Goal: Navigation & Orientation: Find specific page/section

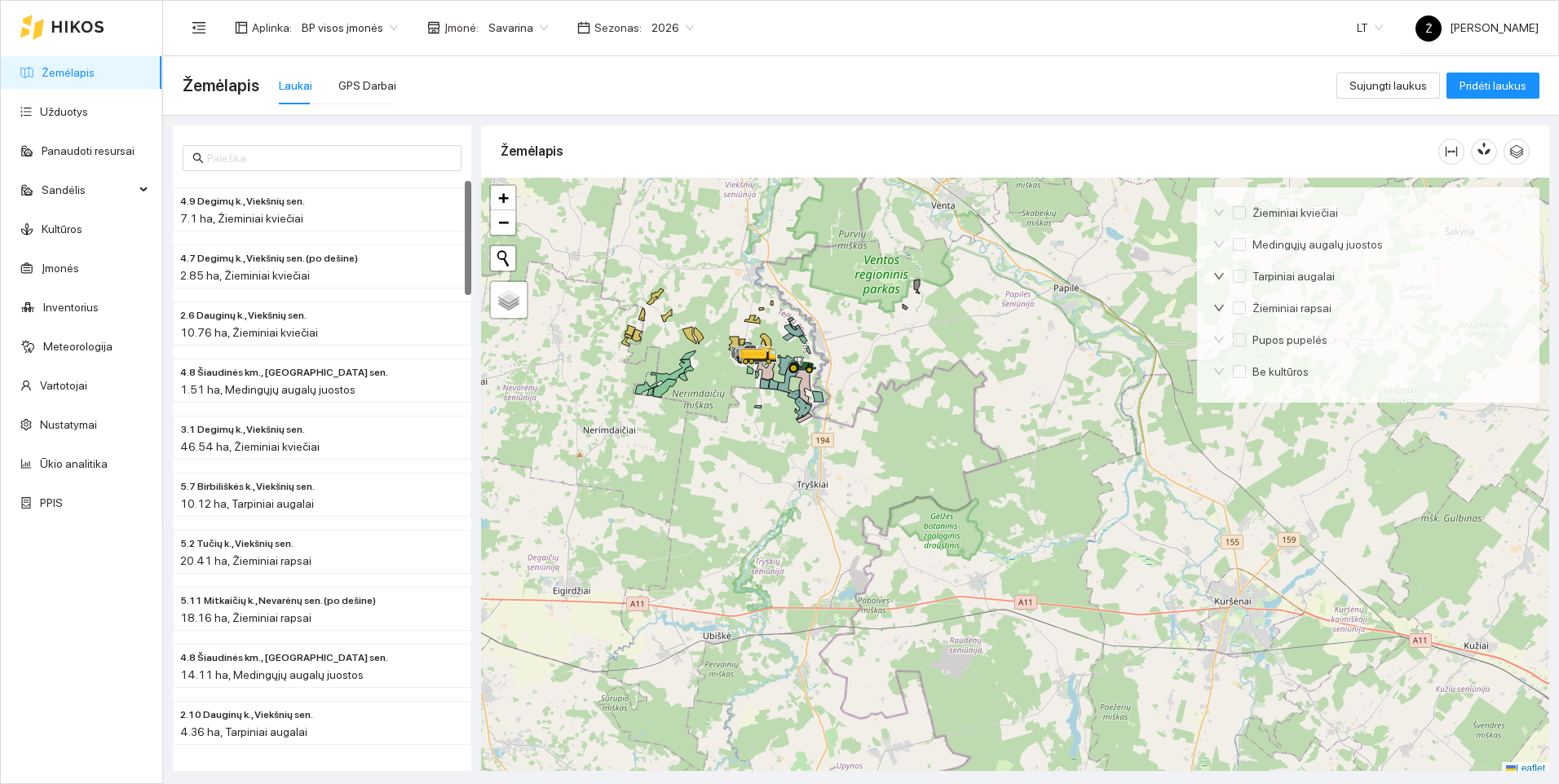
click at [94, 71] on link "Žemėlapis" at bounding box center [68, 73] width 53 height 13
click at [88, 112] on link "Užduotys" at bounding box center [64, 112] width 48 height 13
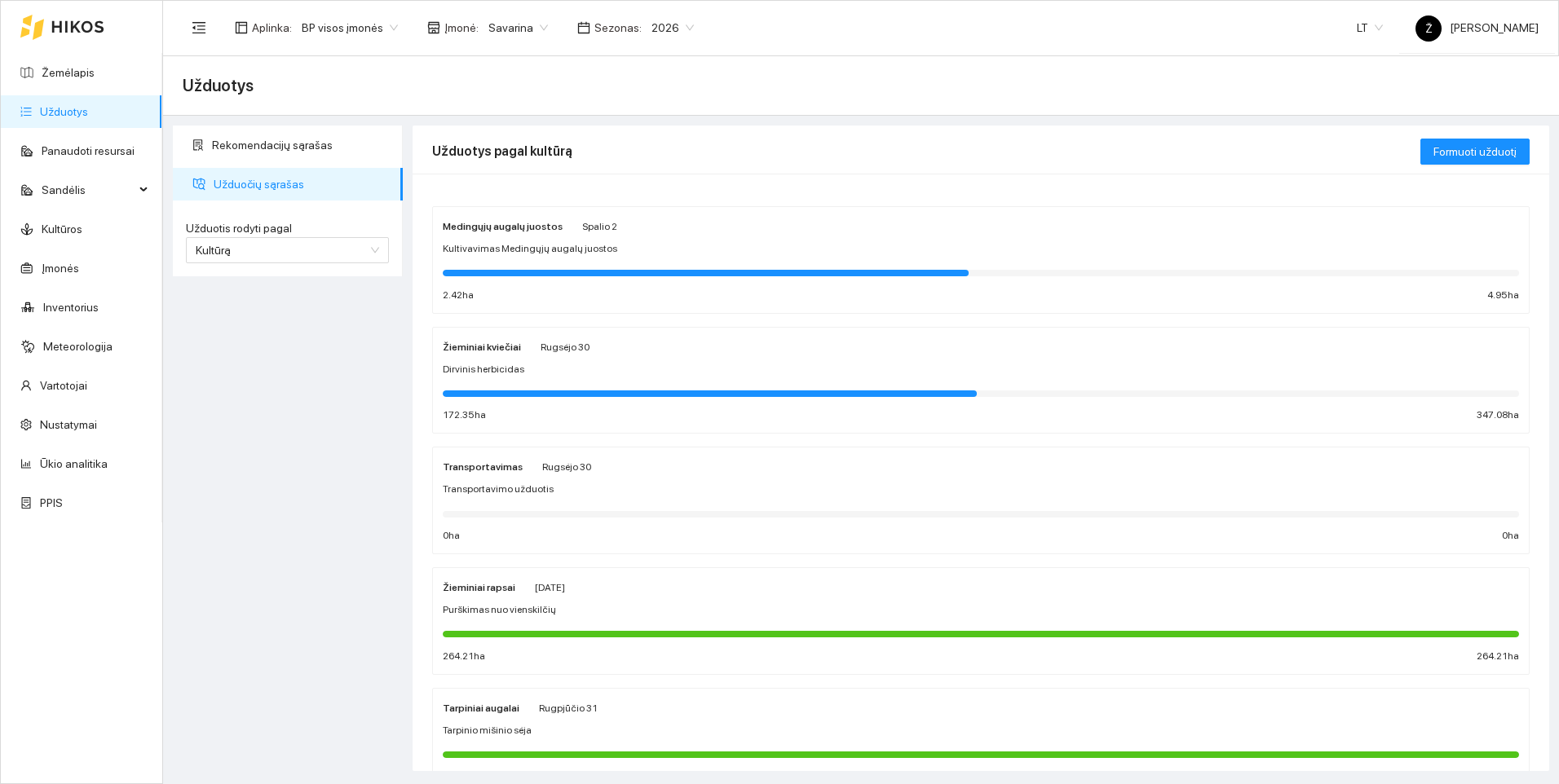
click at [600, 375] on div "Dirvinis herbicidas" at bounding box center [981, 369] width 1076 height 16
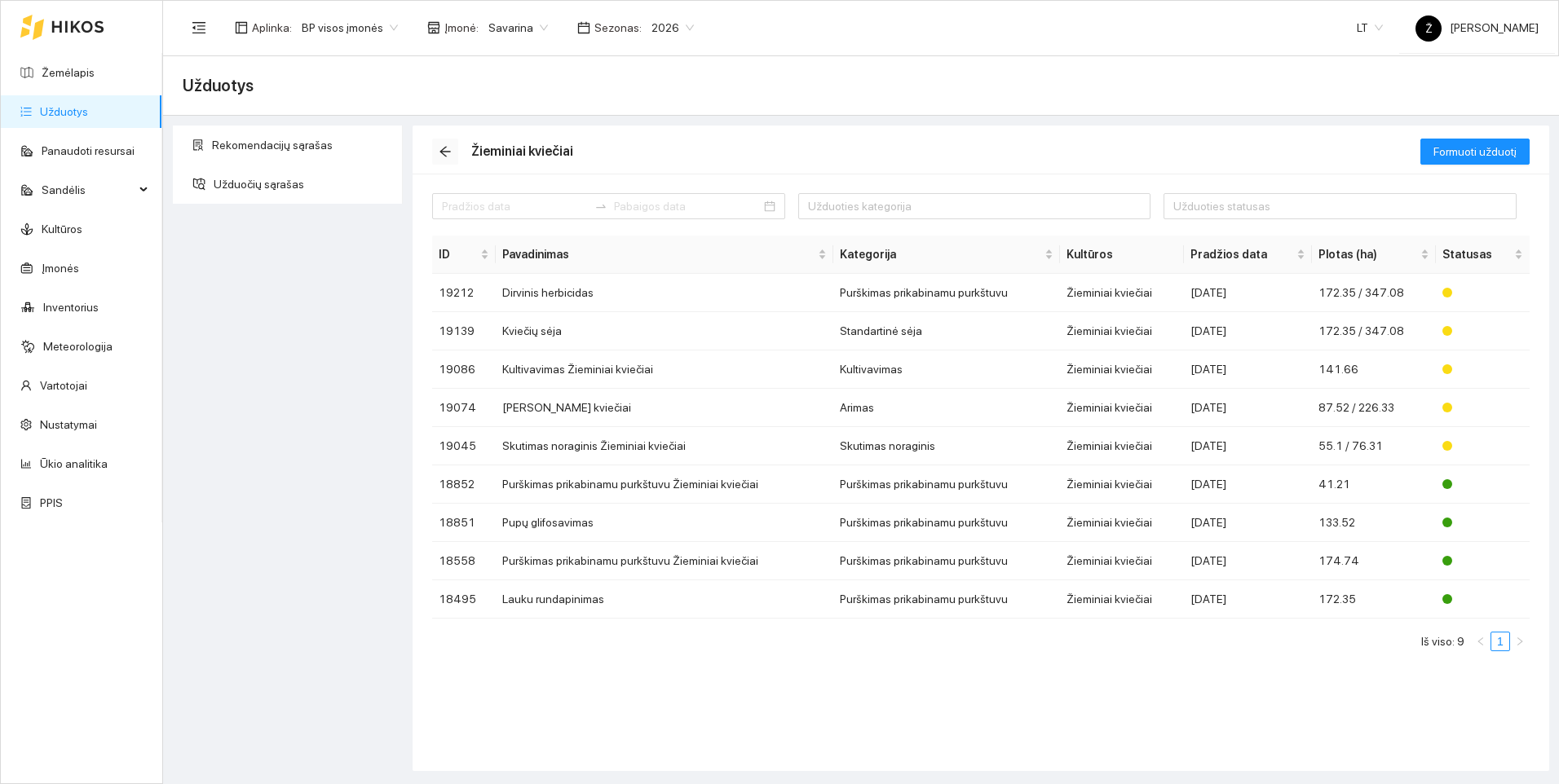
click at [447, 154] on icon "arrow-left" at bounding box center [445, 152] width 13 height 13
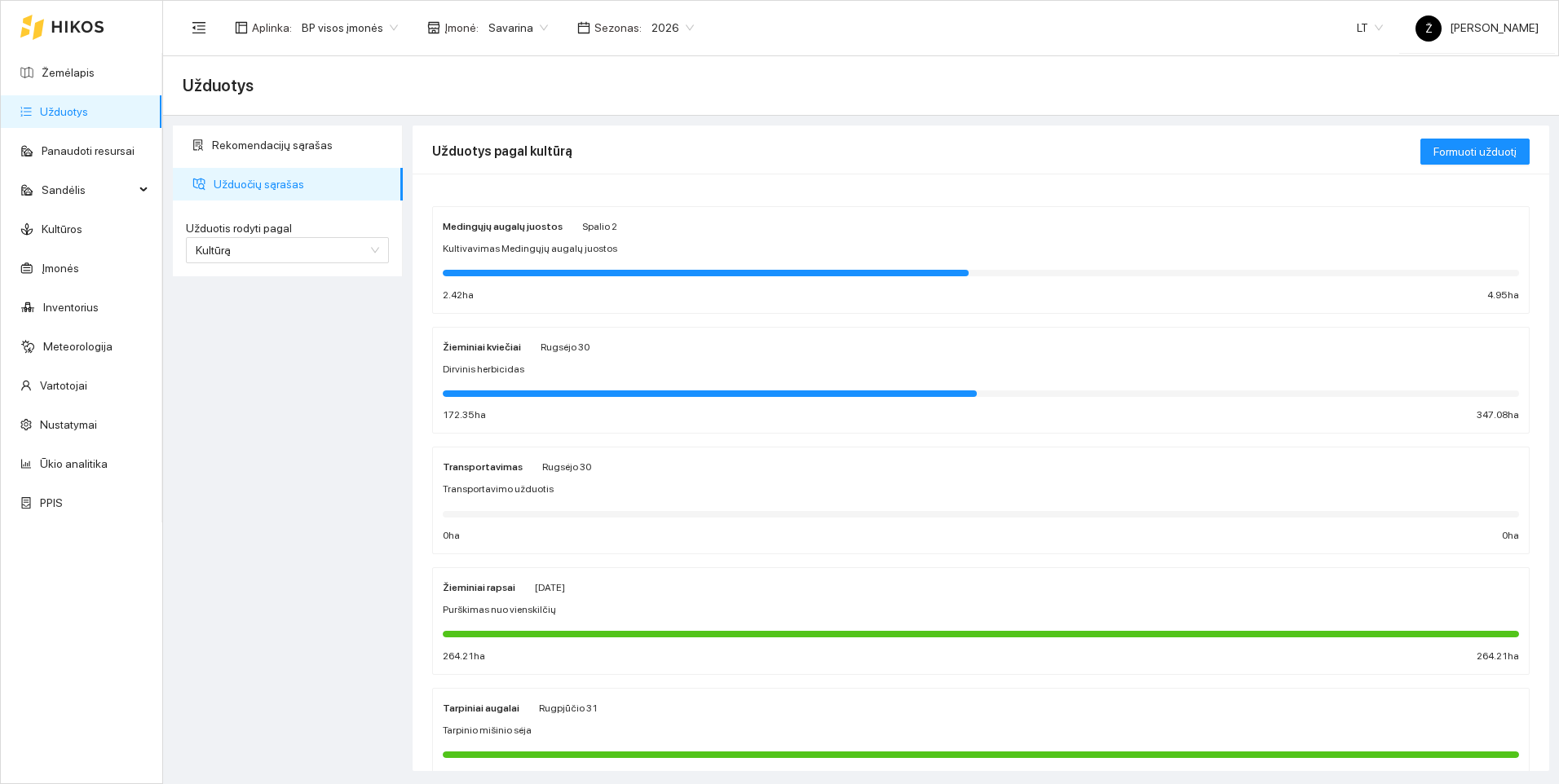
click at [507, 276] on div at bounding box center [706, 272] width 526 height 7
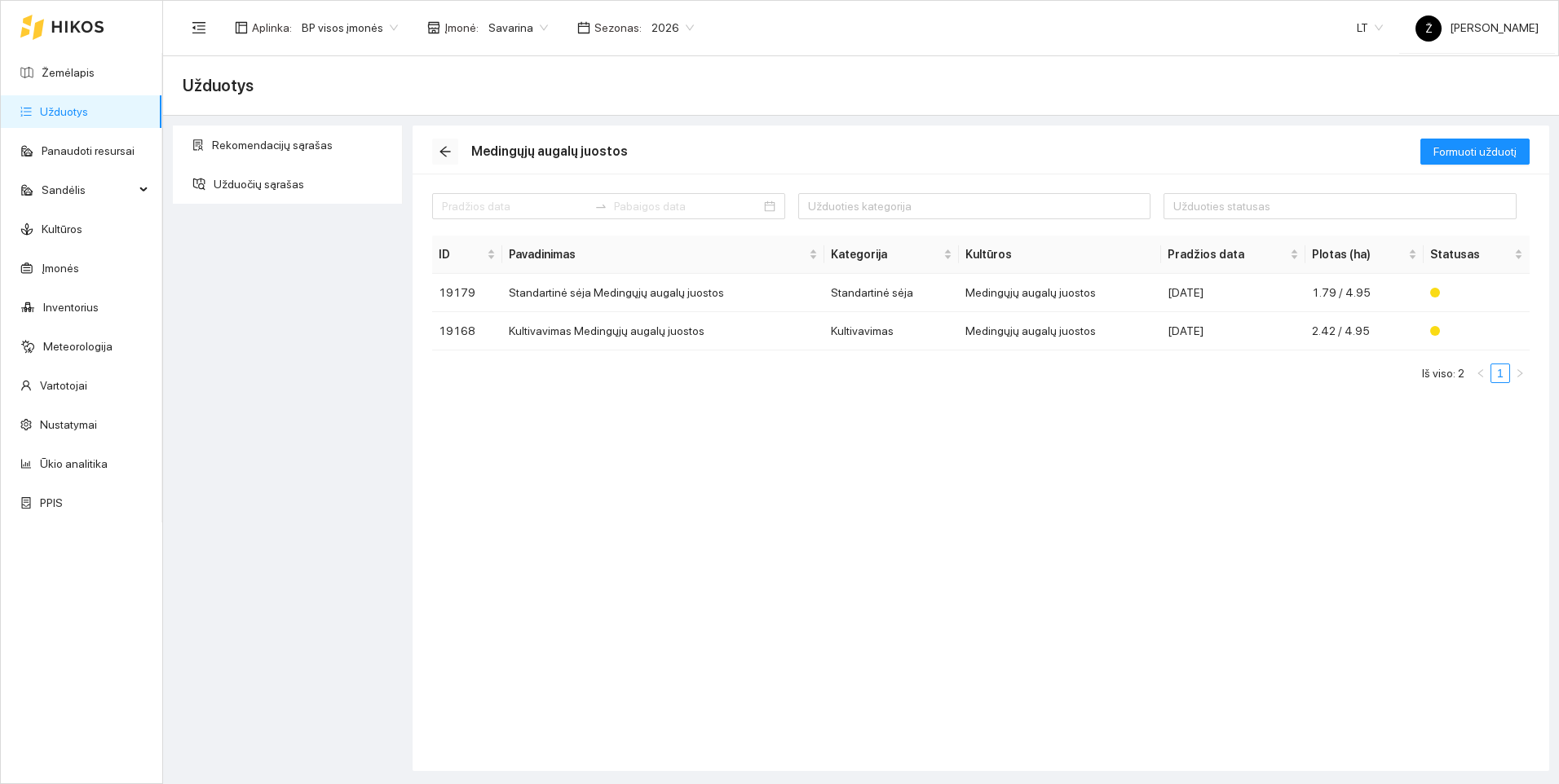
click at [448, 145] on icon "arrow-left" at bounding box center [445, 152] width 13 height 13
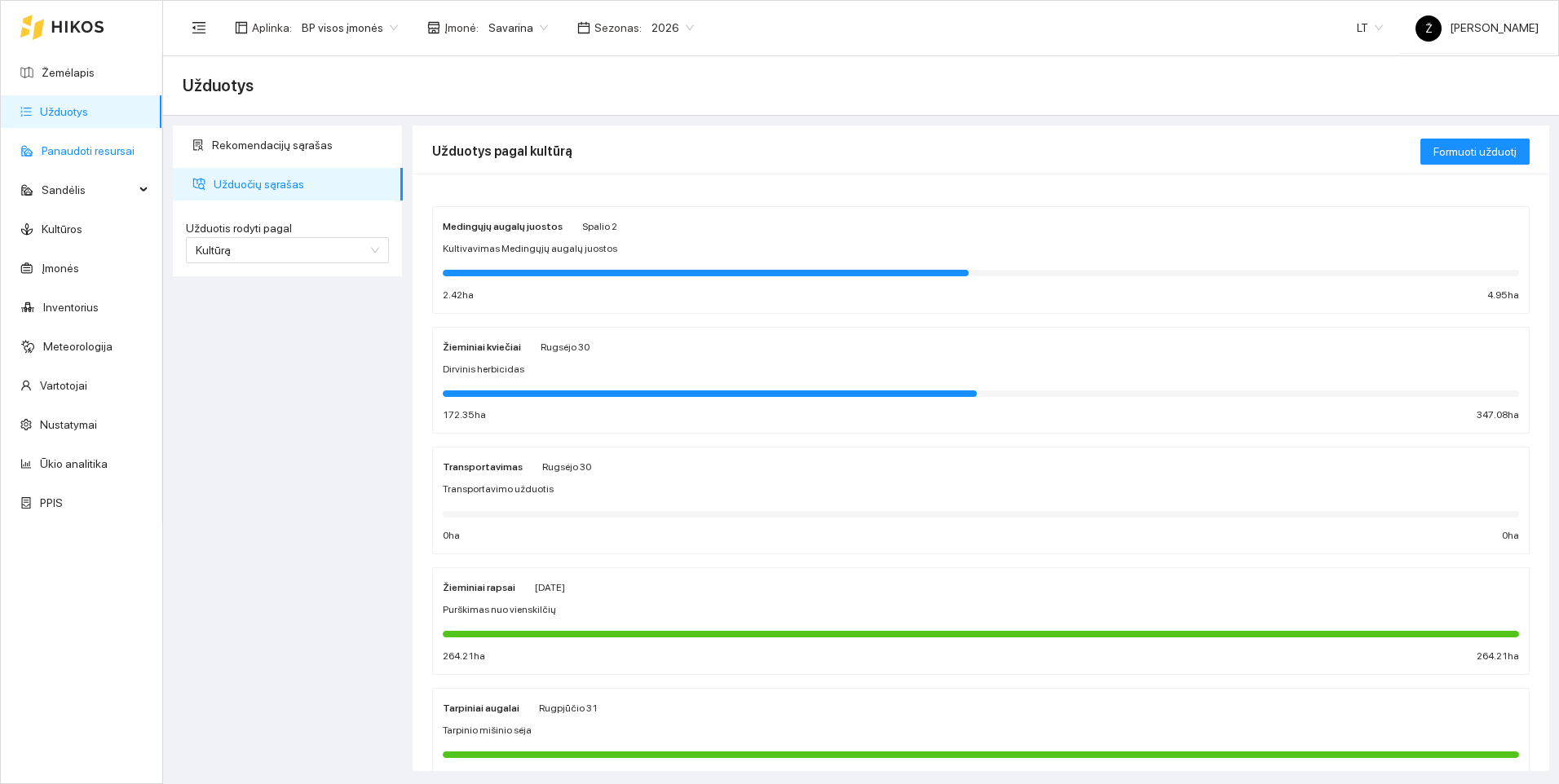
click at [89, 155] on link "Panaudoti resursai" at bounding box center [89, 151] width 93 height 13
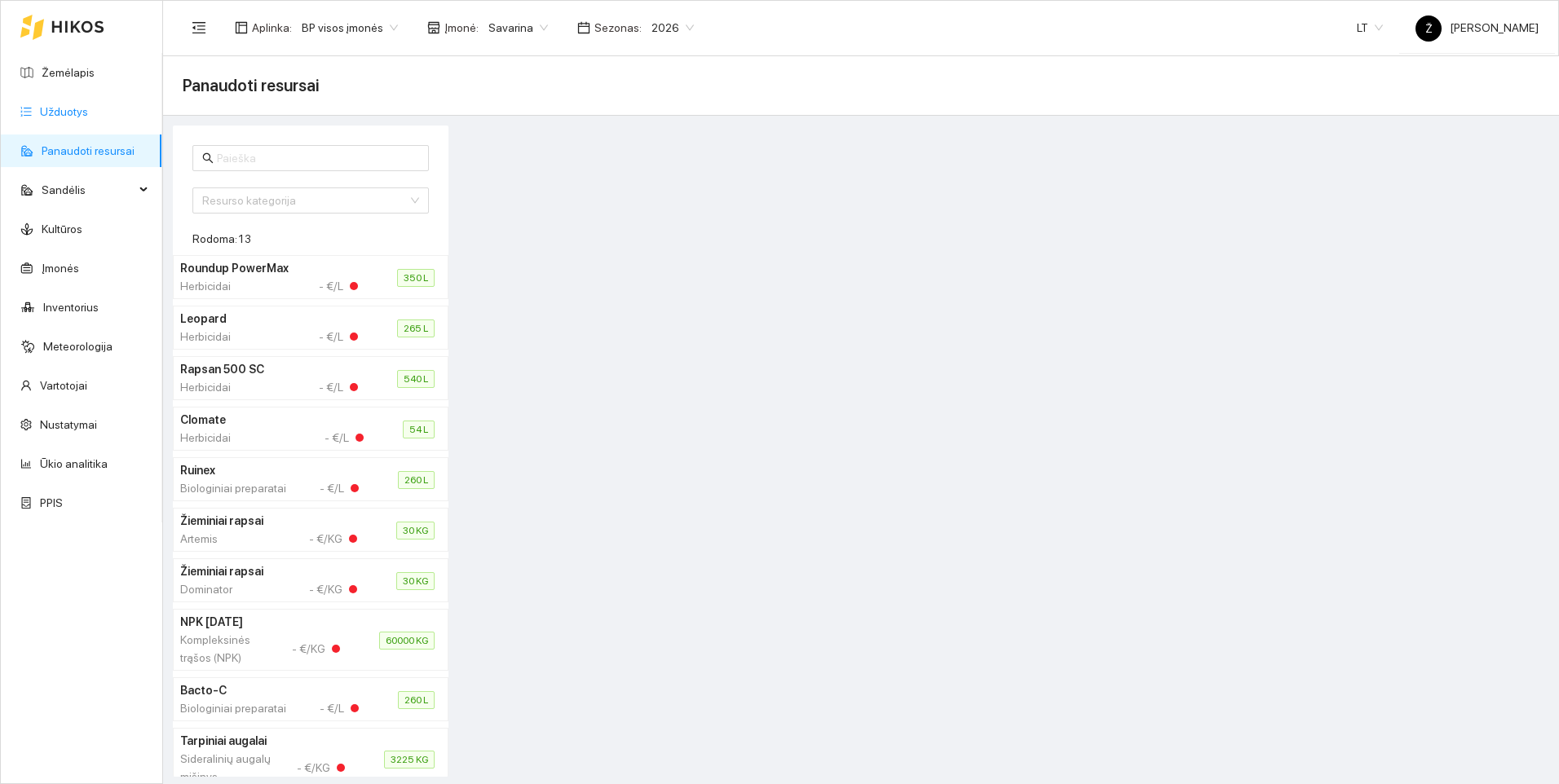
click at [66, 114] on link "Užduotys" at bounding box center [64, 112] width 48 height 13
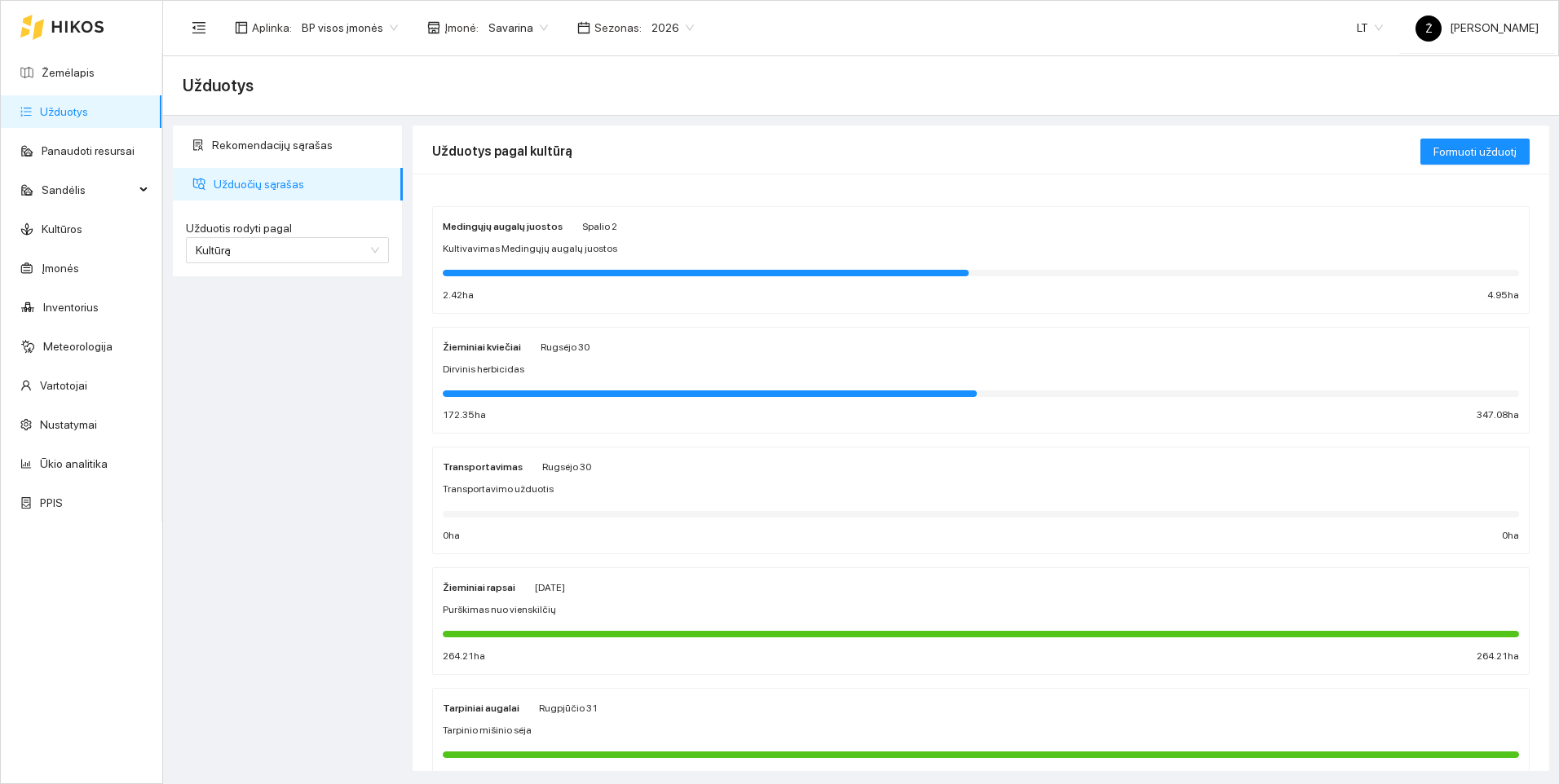
click at [524, 23] on span "Savarina" at bounding box center [518, 28] width 60 height 24
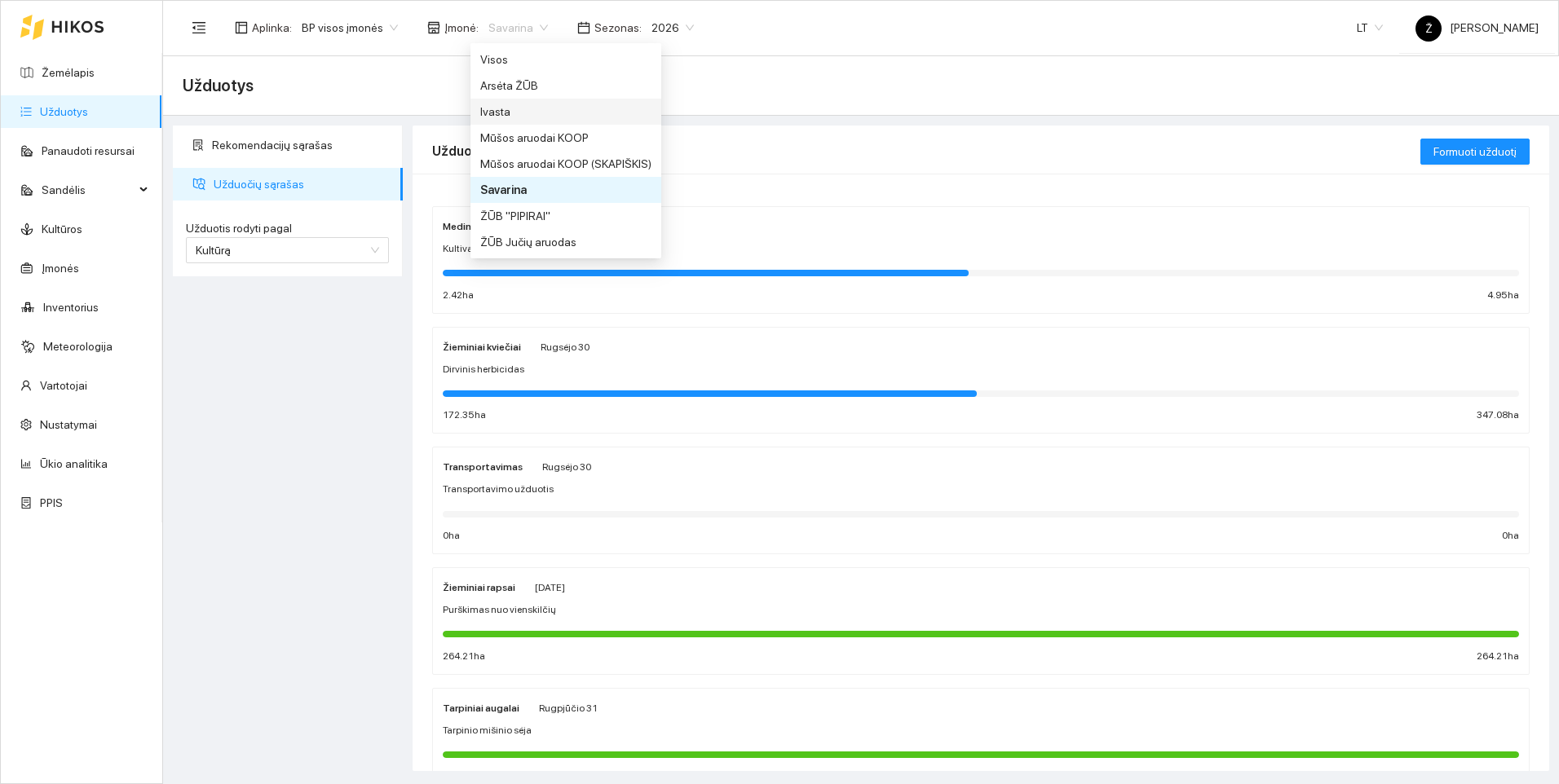
click at [504, 111] on div "Ivasta" at bounding box center [566, 111] width 172 height 18
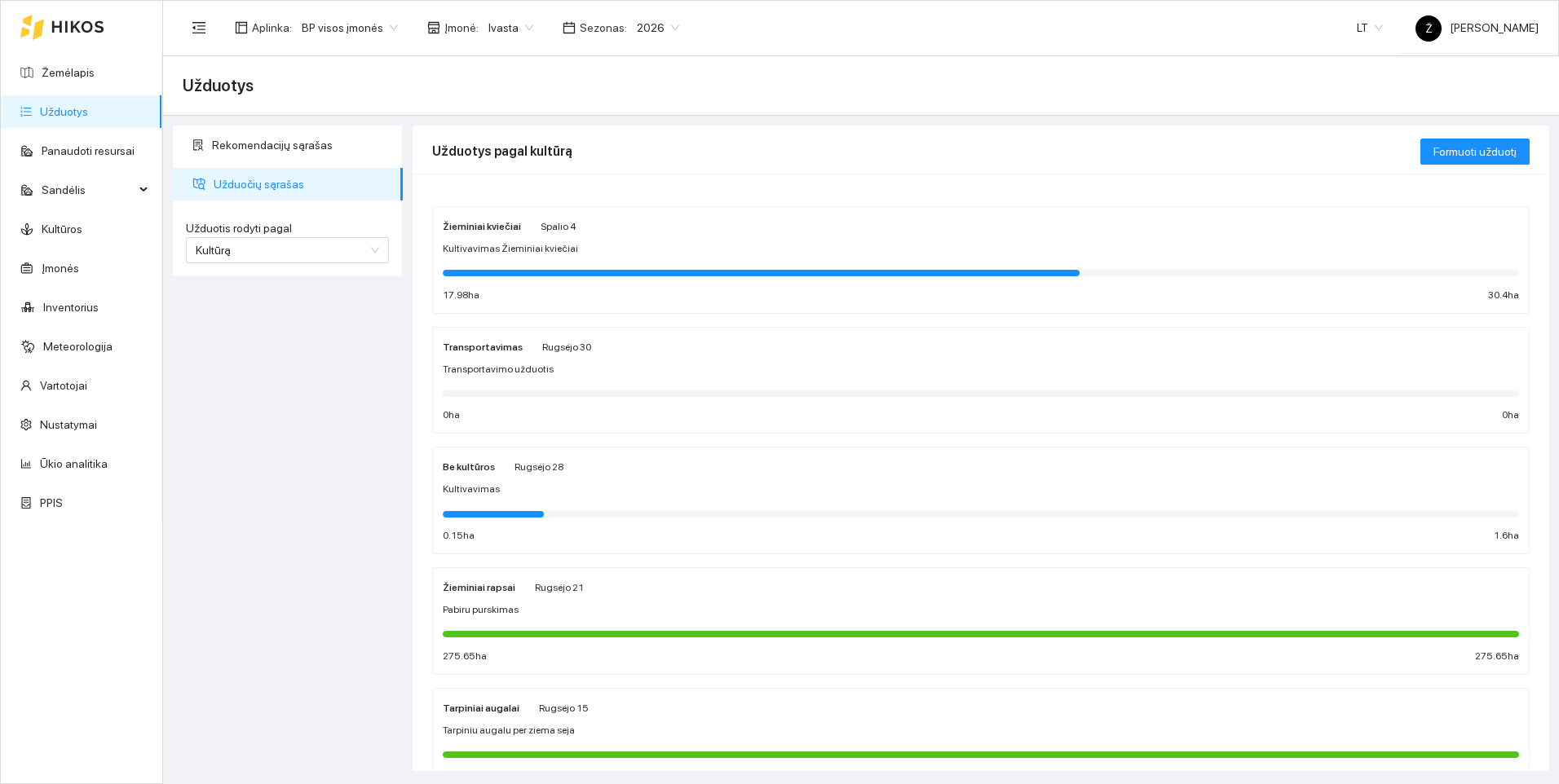
click at [503, 252] on span "Kultivavimas Žieminiai kviečiai" at bounding box center [510, 249] width 135 height 16
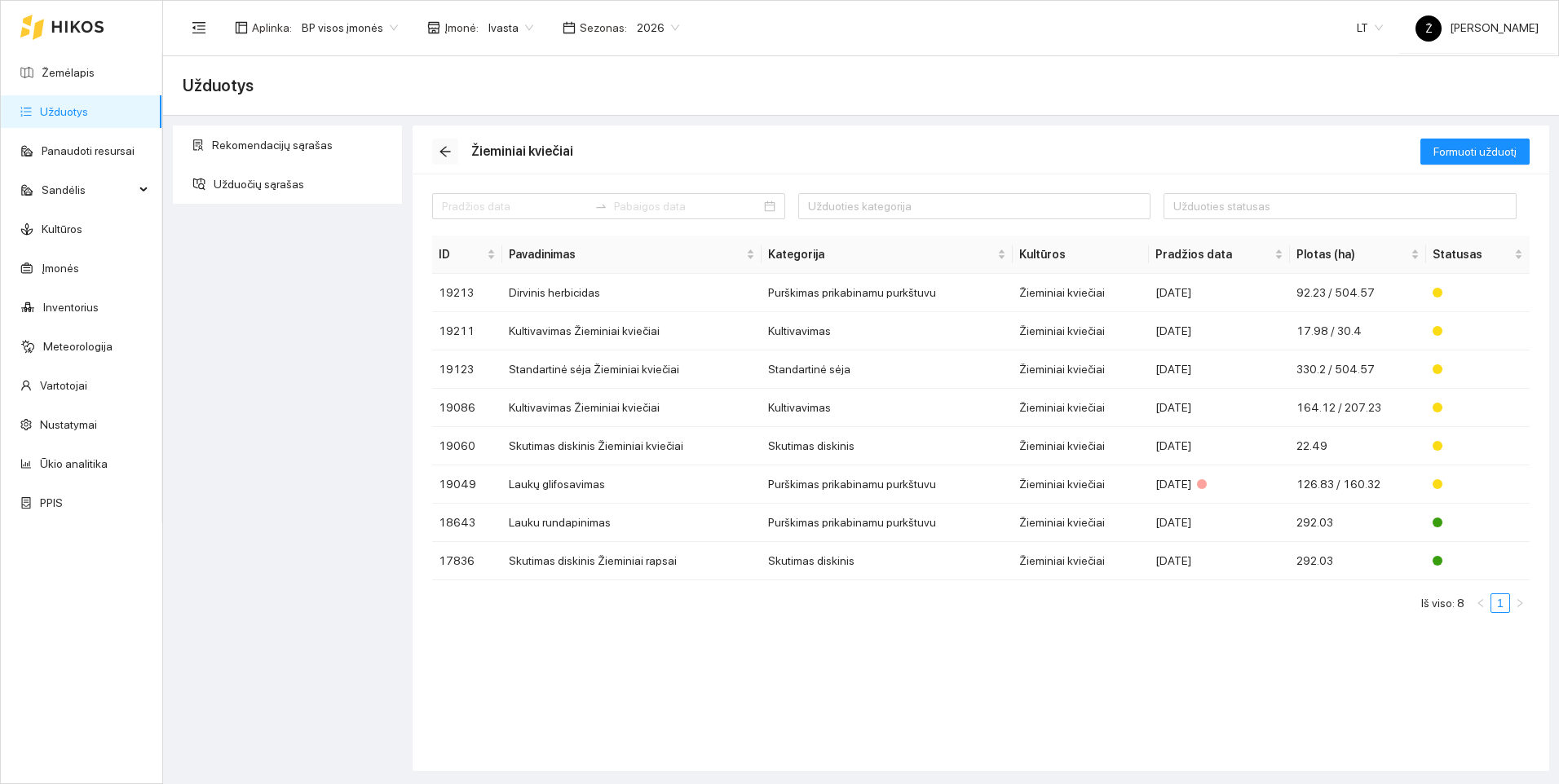
click at [442, 146] on icon "arrow-left" at bounding box center [445, 152] width 13 height 13
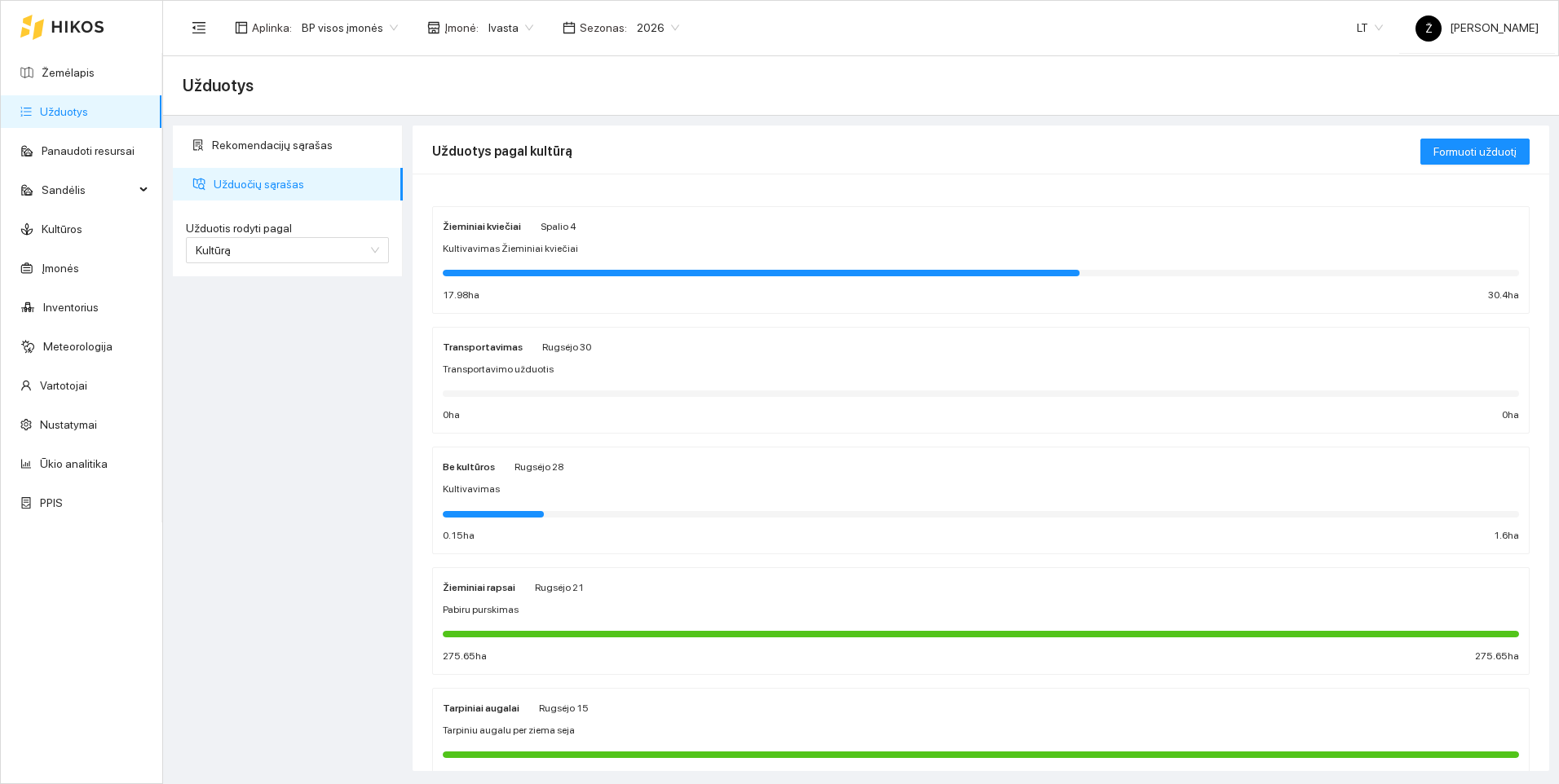
click at [363, 401] on div "Rekomendacijų sąrašas Užduočių sąrašas Užduotis rodyti pagal Kultūrą Užduotis r…" at bounding box center [287, 448] width 240 height 646
click at [91, 78] on link "Žemėlapis" at bounding box center [68, 73] width 53 height 13
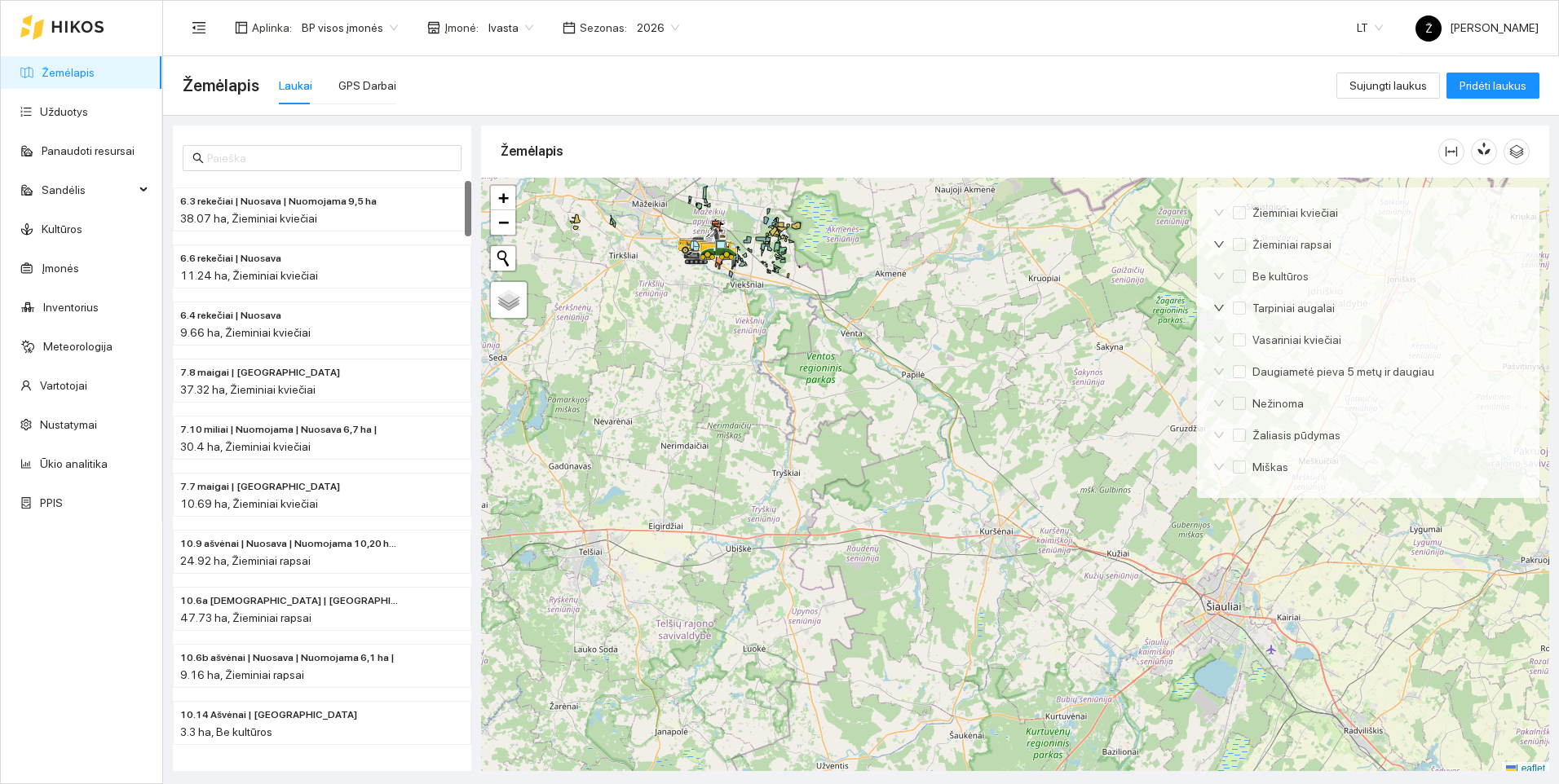
scroll to position [5, 0]
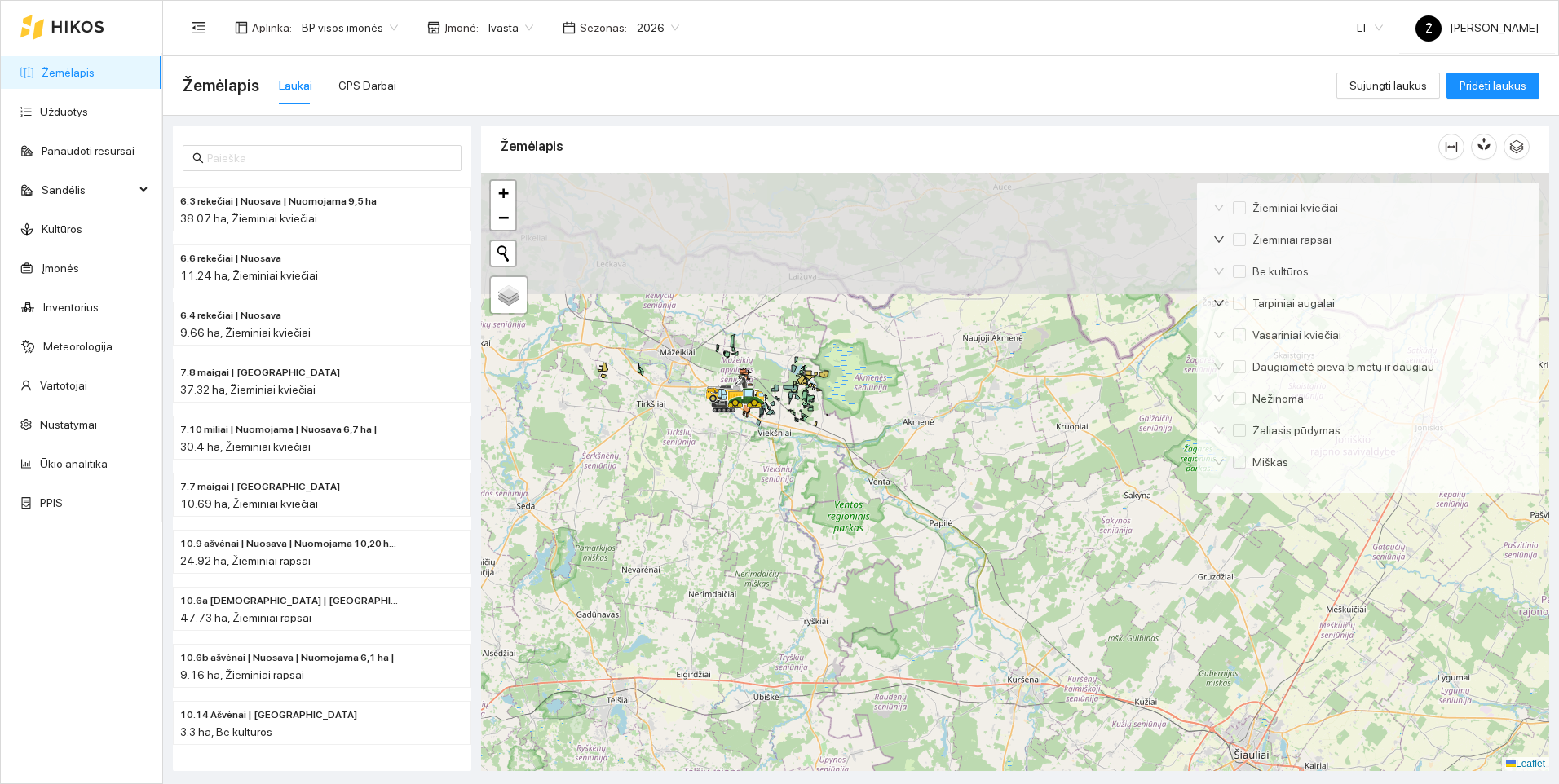
drag, startPoint x: 706, startPoint y: 302, endPoint x: 744, endPoint y: 509, distance: 210.5
click at [744, 512] on div at bounding box center [1015, 472] width 1069 height 598
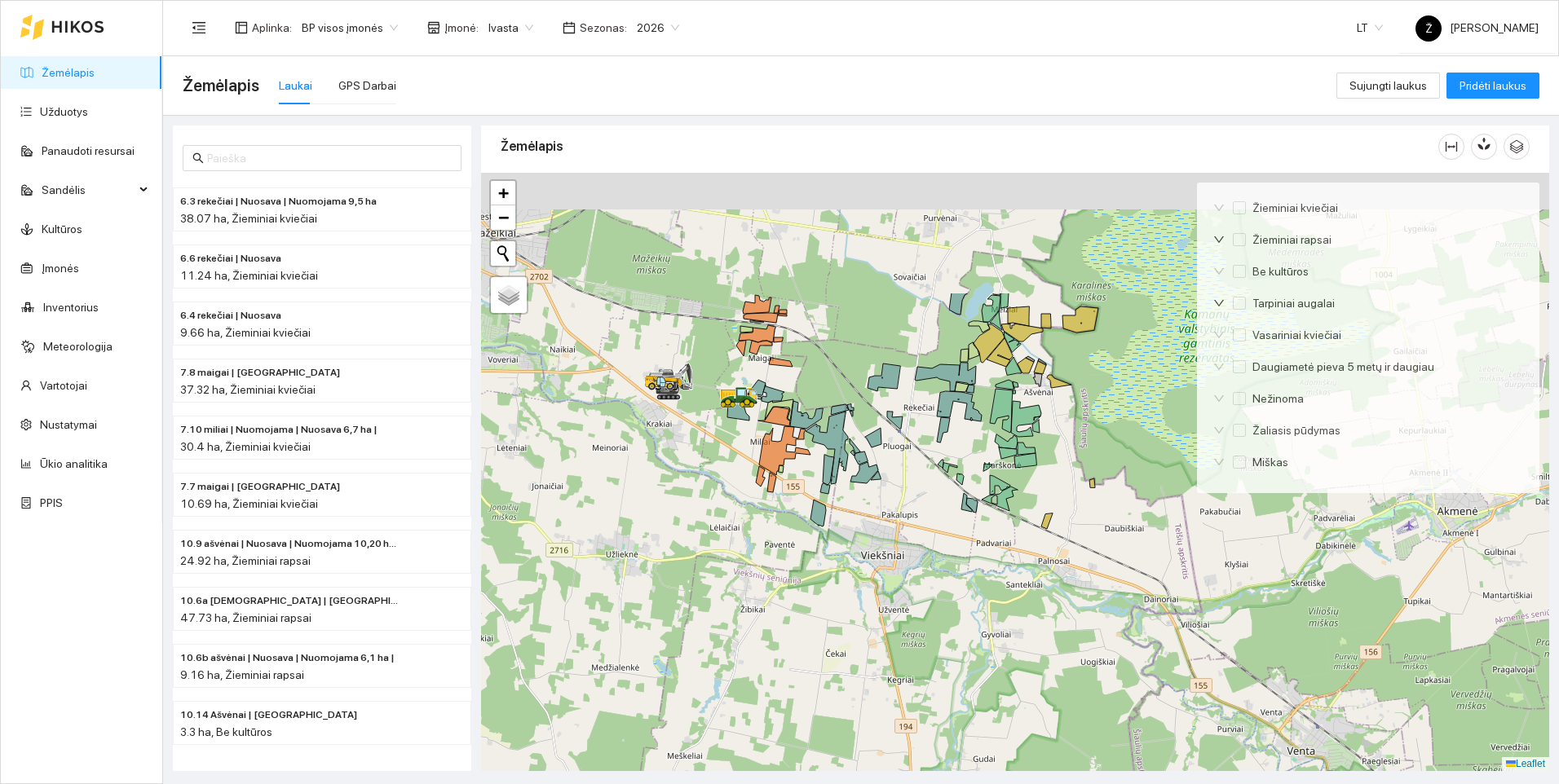
drag, startPoint x: 717, startPoint y: 353, endPoint x: 711, endPoint y: 565, distance: 212.1
click at [711, 571] on div at bounding box center [1015, 472] width 1069 height 598
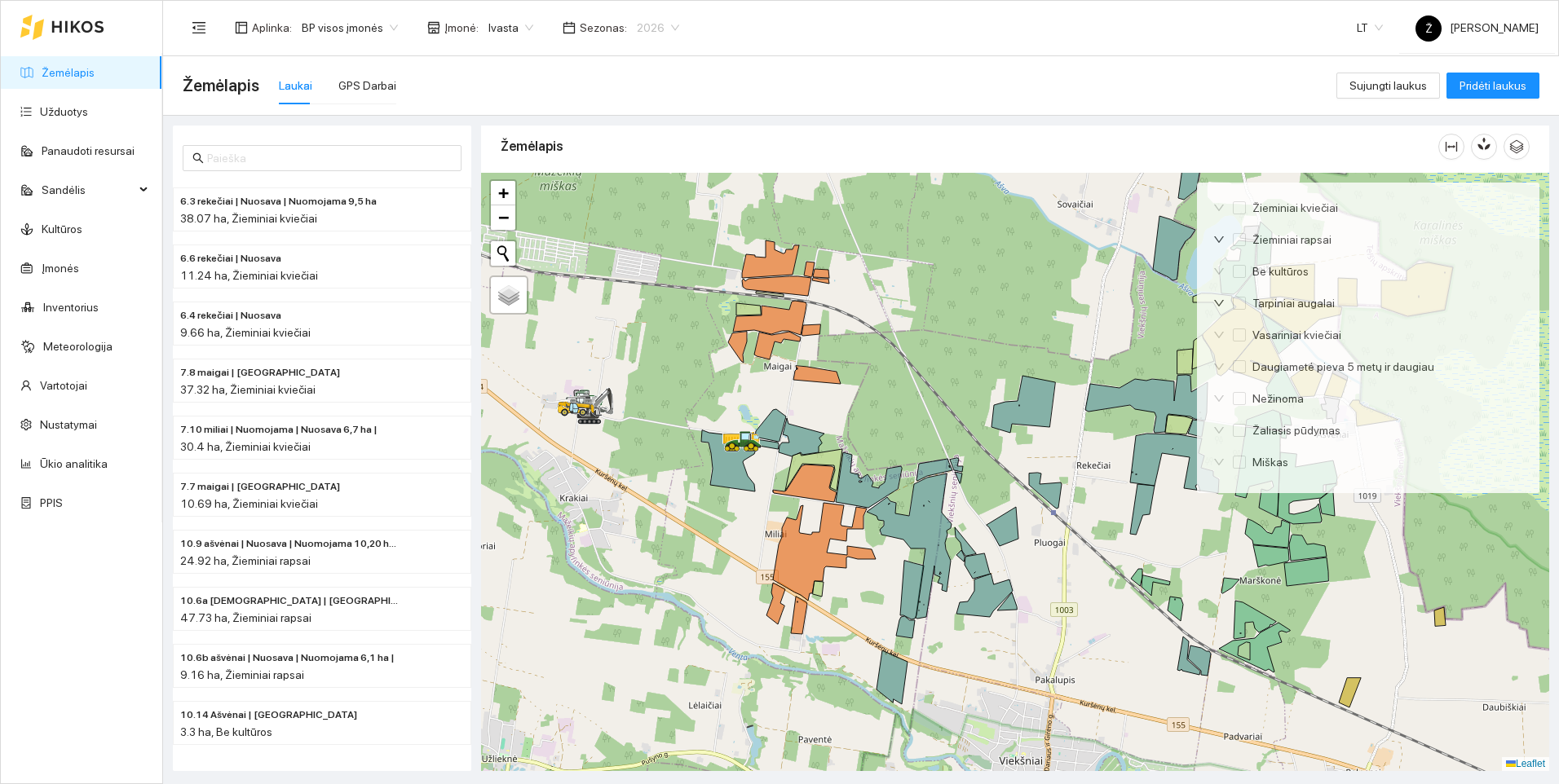
click at [654, 24] on span "2026" at bounding box center [657, 28] width 42 height 24
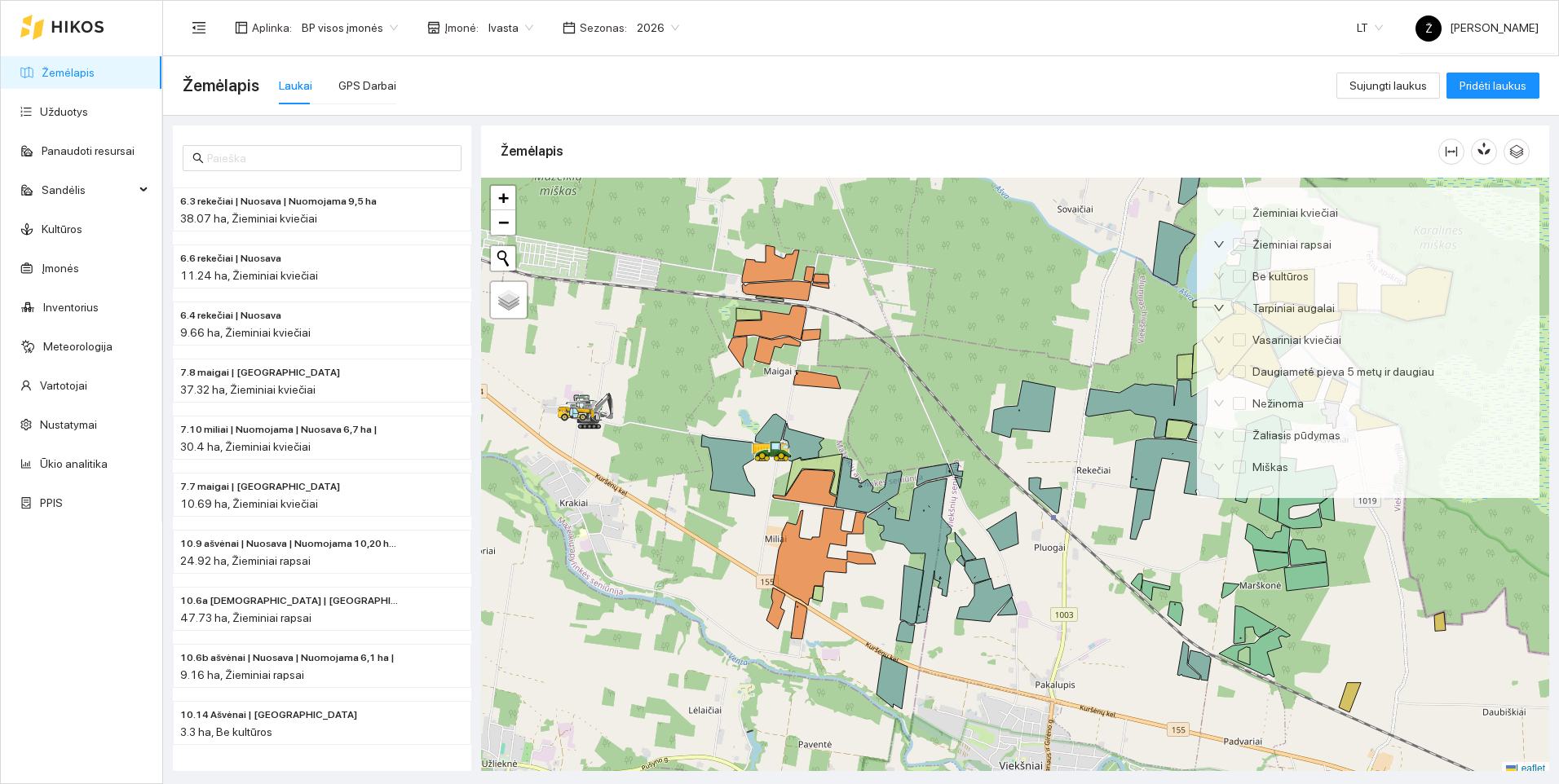
scroll to position [5, 0]
